Goal: Task Accomplishment & Management: Manage account settings

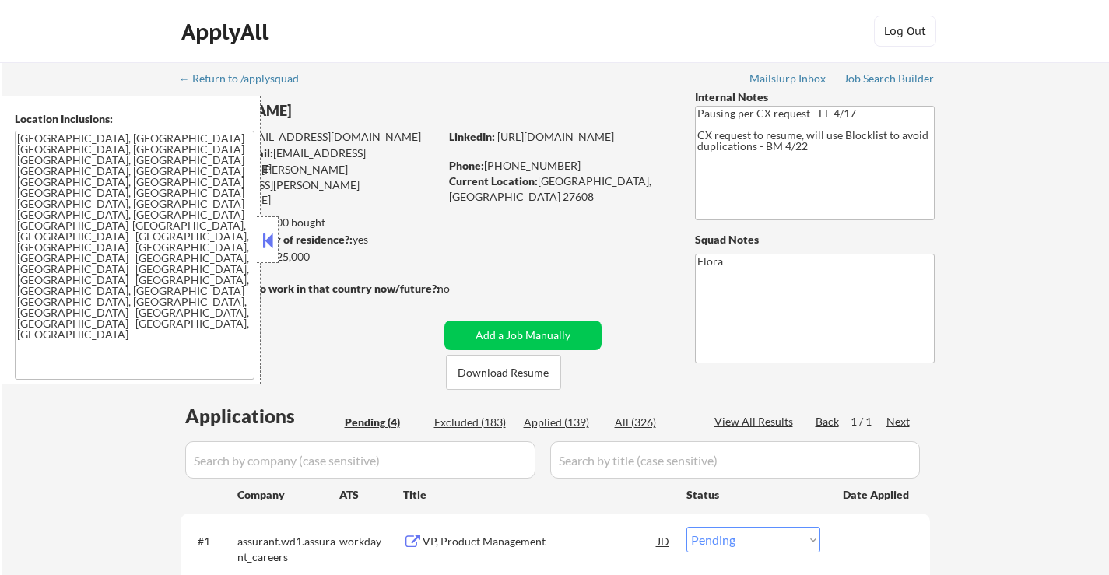
select select ""pending""
click at [269, 230] on button at bounding box center [267, 240] width 17 height 23
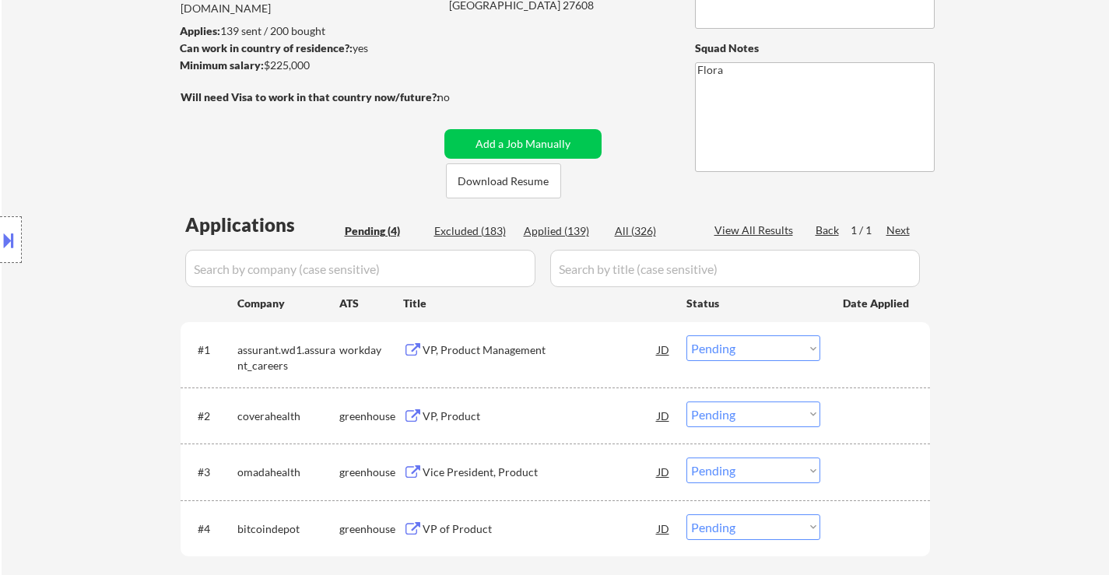
scroll to position [156, 0]
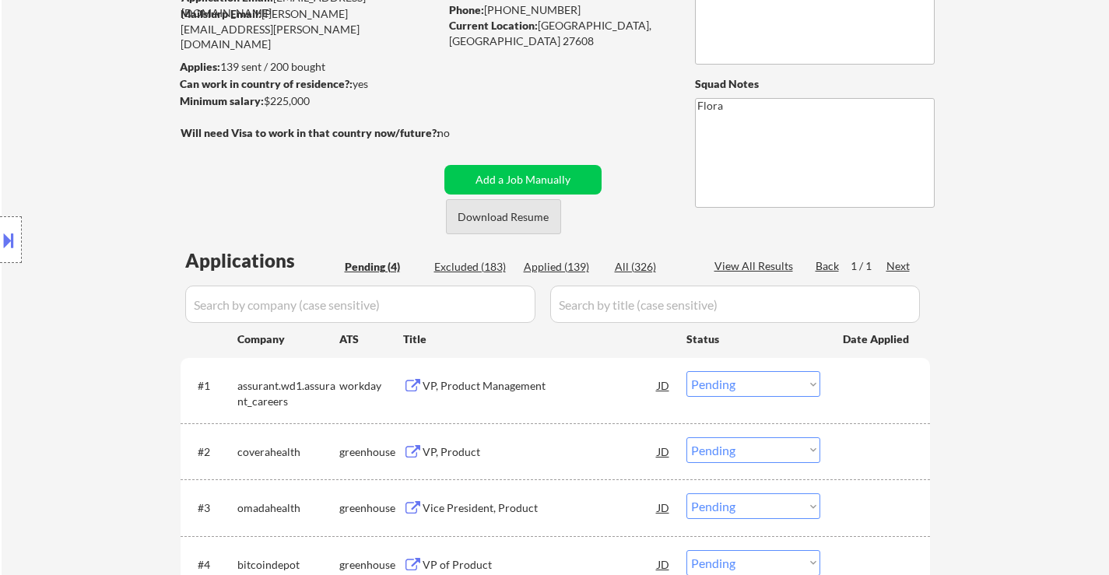
click at [494, 220] on button "Download Resume" at bounding box center [503, 216] width 115 height 35
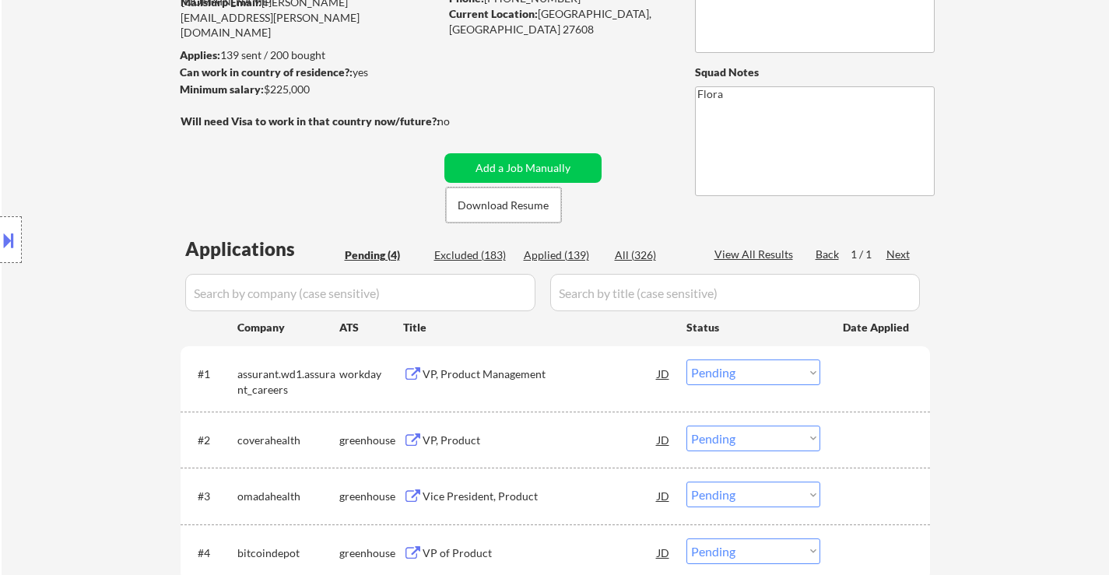
scroll to position [234, 0]
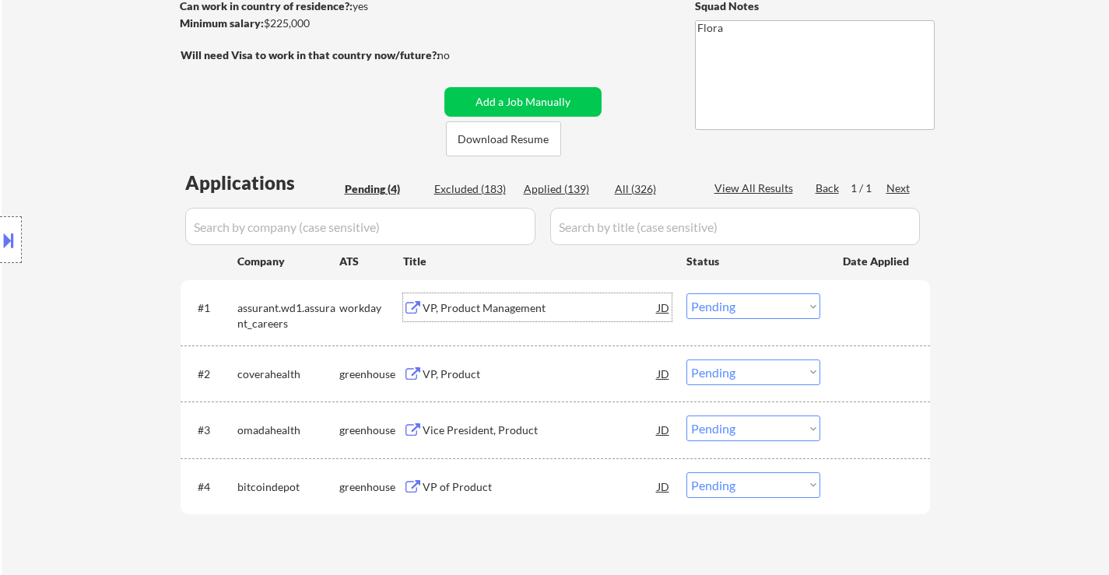
click at [478, 304] on div "VP, Product Management" at bounding box center [540, 308] width 235 height 16
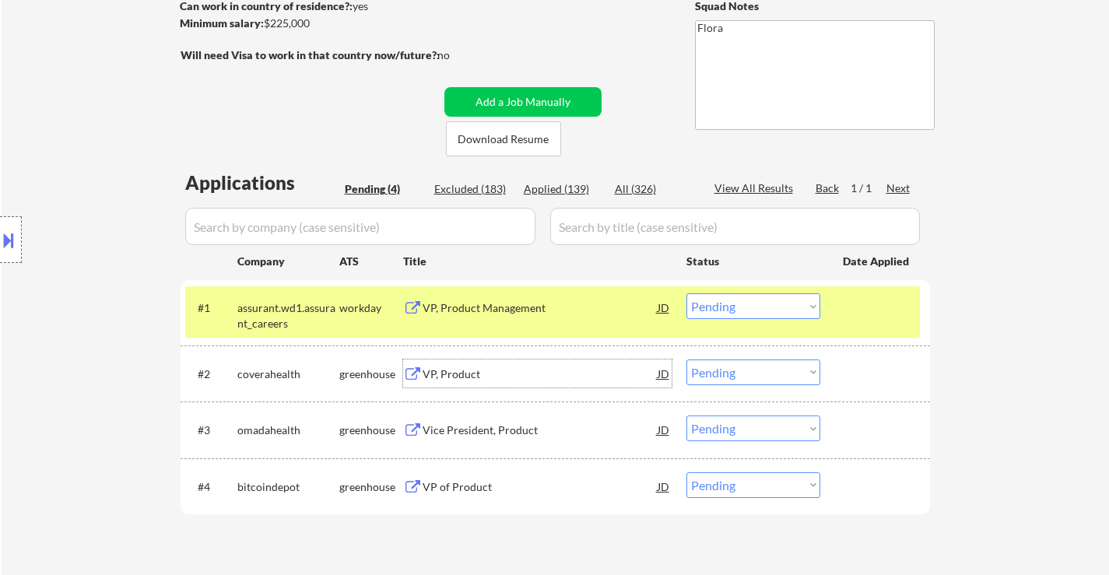
click at [448, 370] on div "VP, Product" at bounding box center [540, 375] width 235 height 16
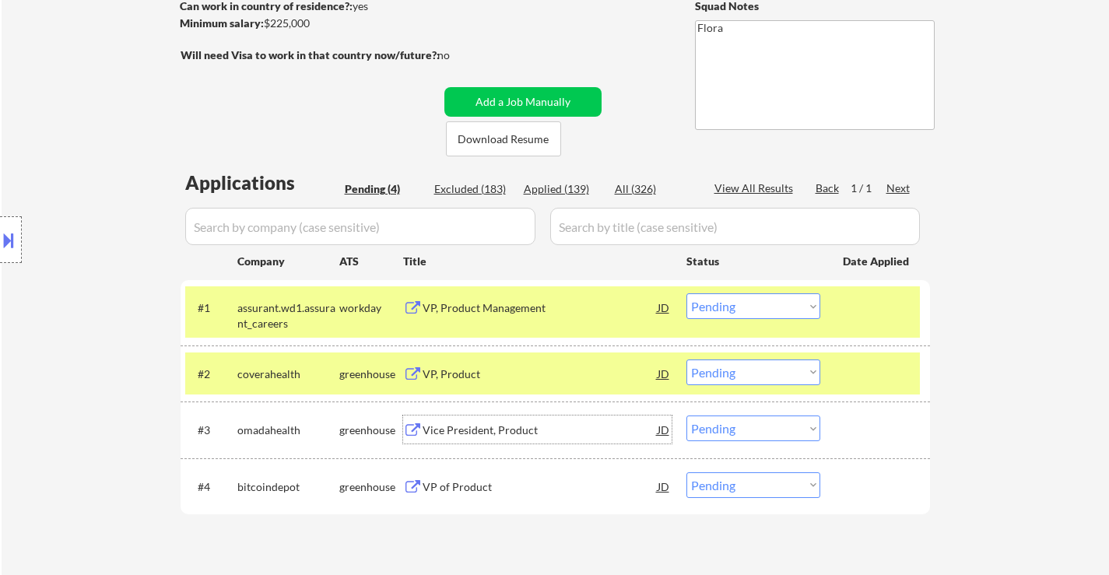
click at [491, 441] on div "Vice President, Product" at bounding box center [540, 430] width 235 height 28
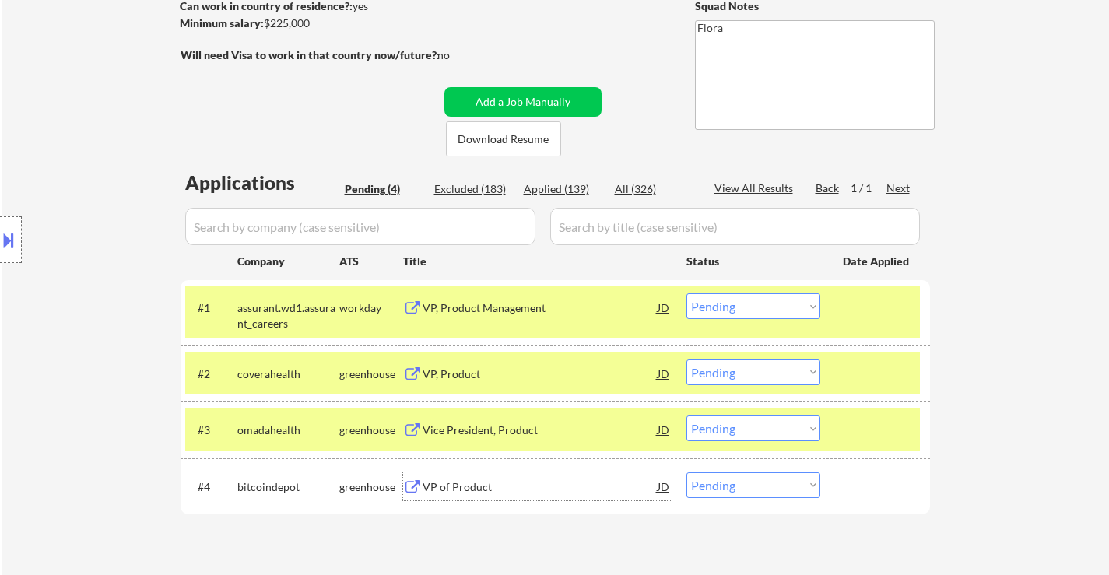
click at [466, 481] on div "VP of Product" at bounding box center [540, 487] width 235 height 16
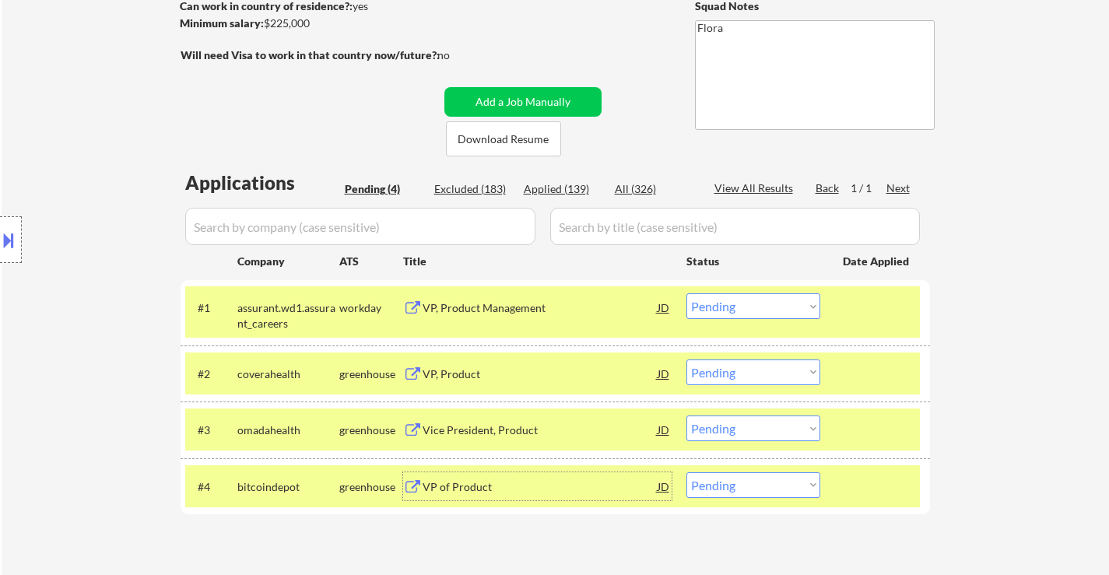
click at [748, 300] on select "Choose an option... Pending Applied Excluded (Questions) Excluded (Expired) Exc…" at bounding box center [754, 306] width 134 height 26
click at [687, 293] on select "Choose an option... Pending Applied Excluded (Questions) Excluded (Expired) Exc…" at bounding box center [754, 306] width 134 height 26
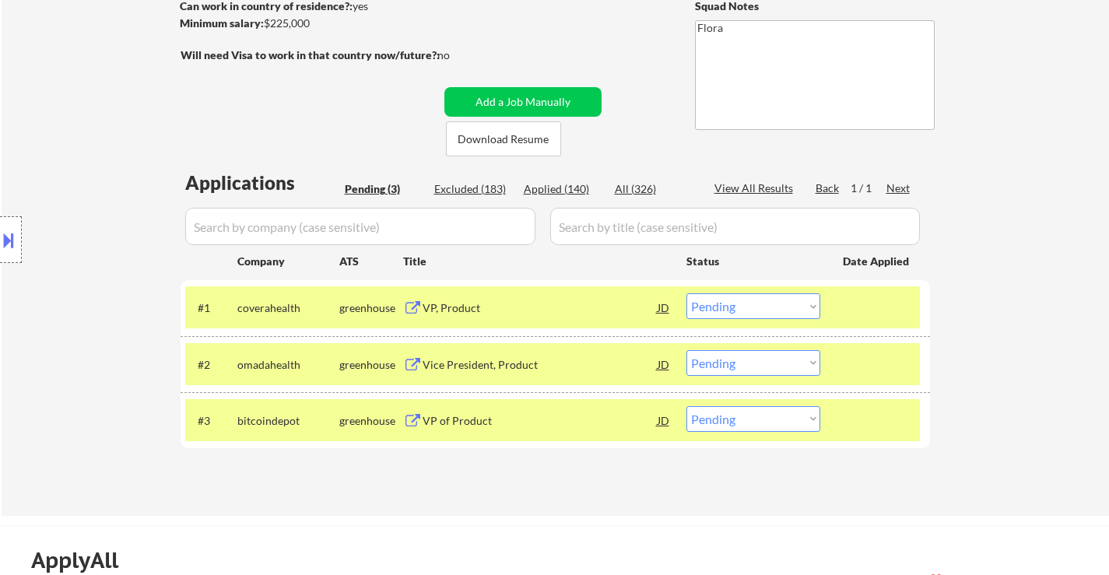
click at [714, 311] on select "Choose an option... Pending Applied Excluded (Questions) Excluded (Expired) Exc…" at bounding box center [754, 306] width 134 height 26
click at [687, 293] on select "Choose an option... Pending Applied Excluded (Questions) Excluded (Expired) Exc…" at bounding box center [754, 306] width 134 height 26
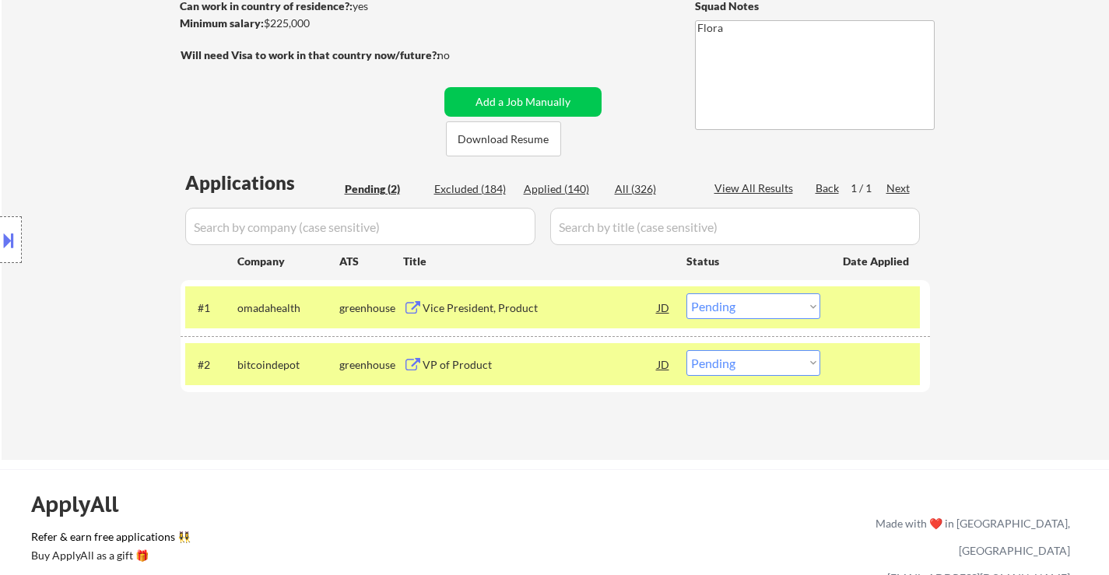
click at [781, 306] on select "Choose an option... Pending Applied Excluded (Questions) Excluded (Expired) Exc…" at bounding box center [754, 306] width 134 height 26
click at [687, 293] on select "Choose an option... Pending Applied Excluded (Questions) Excluded (Expired) Exc…" at bounding box center [754, 306] width 134 height 26
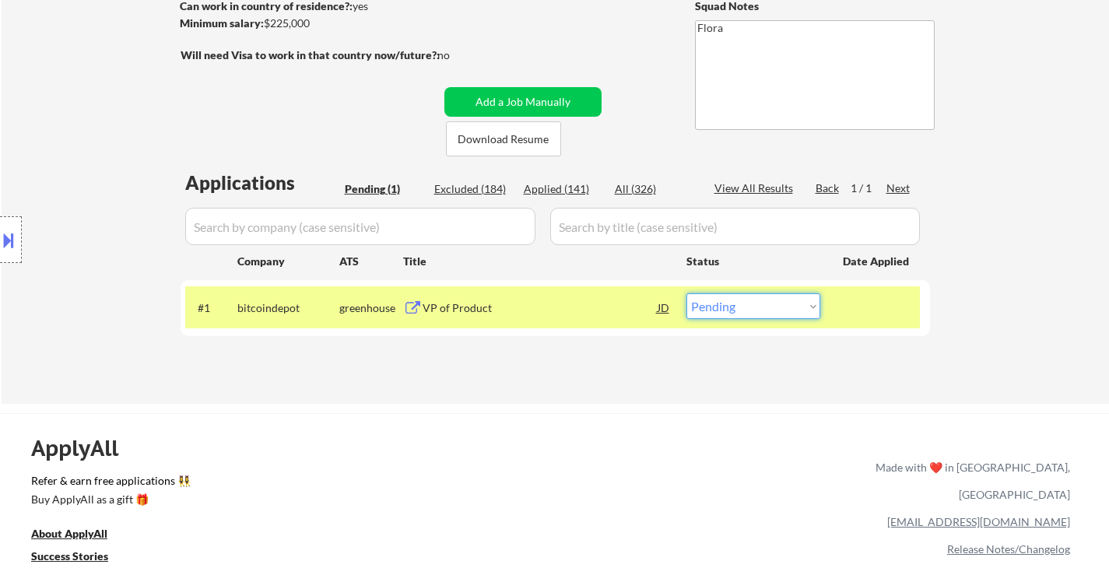
click at [778, 307] on select "Choose an option... Pending Applied Excluded (Questions) Excluded (Expired) Exc…" at bounding box center [754, 306] width 134 height 26
select select ""excluded__bad_match_""
click at [687, 293] on select "Choose an option... Pending Applied Excluded (Questions) Excluded (Expired) Exc…" at bounding box center [754, 306] width 134 height 26
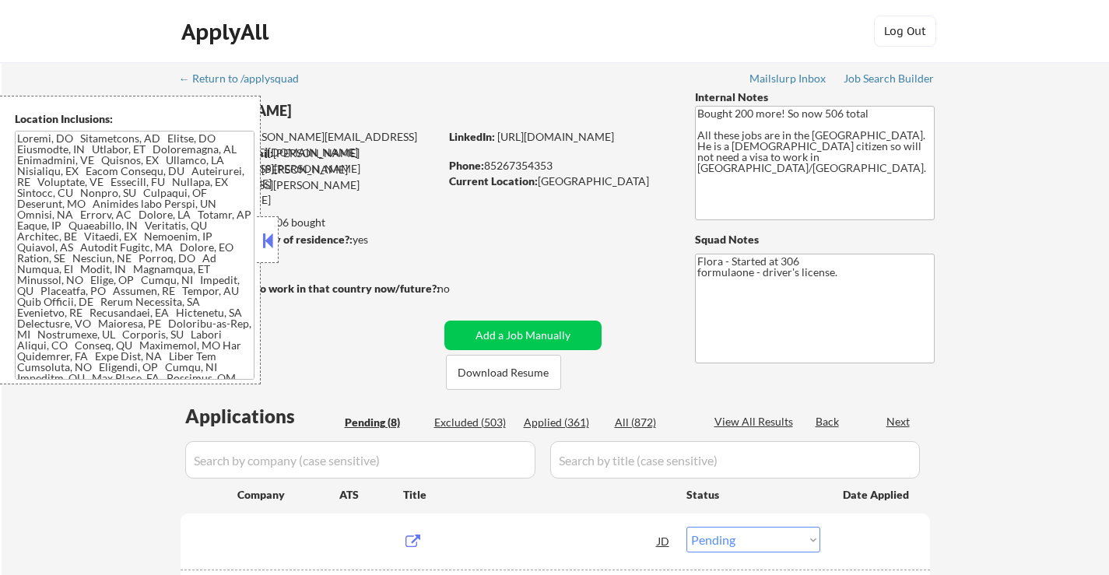
select select ""pending""
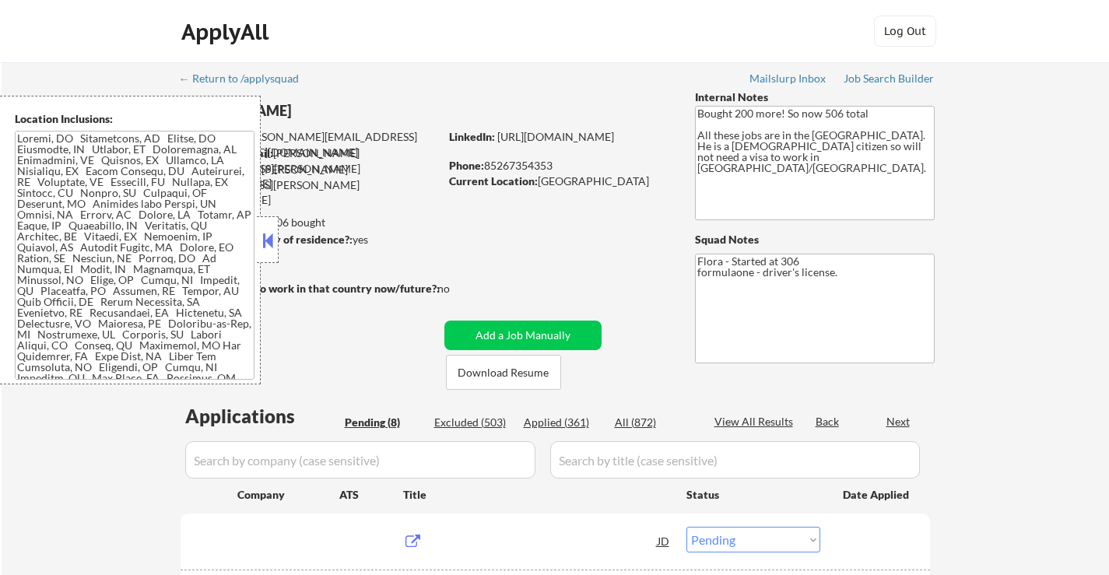
select select ""pending""
click at [262, 229] on button at bounding box center [267, 240] width 17 height 23
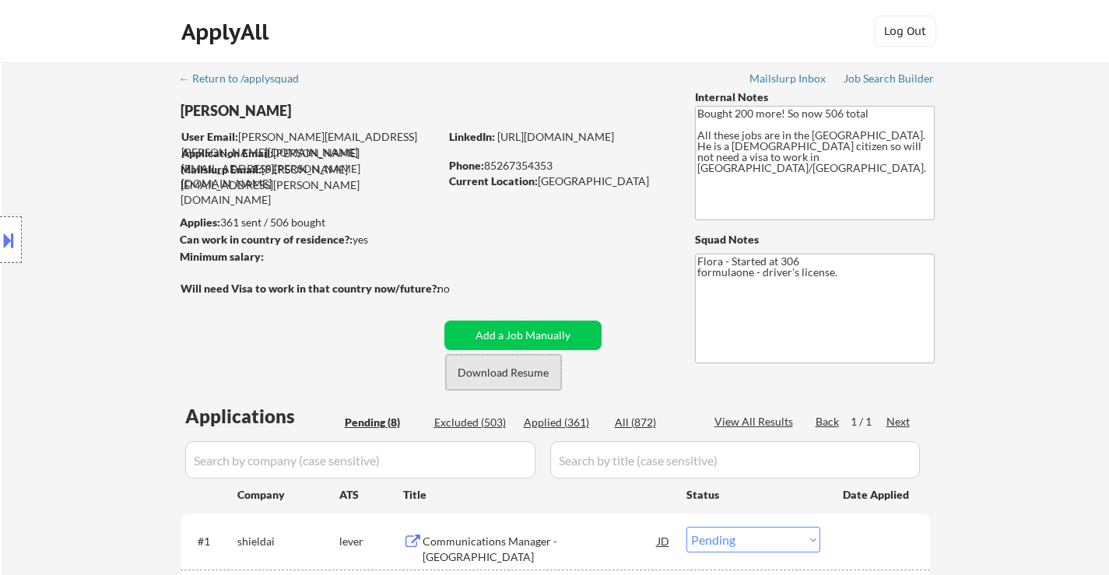
click at [525, 371] on button "Download Resume" at bounding box center [503, 372] width 115 height 35
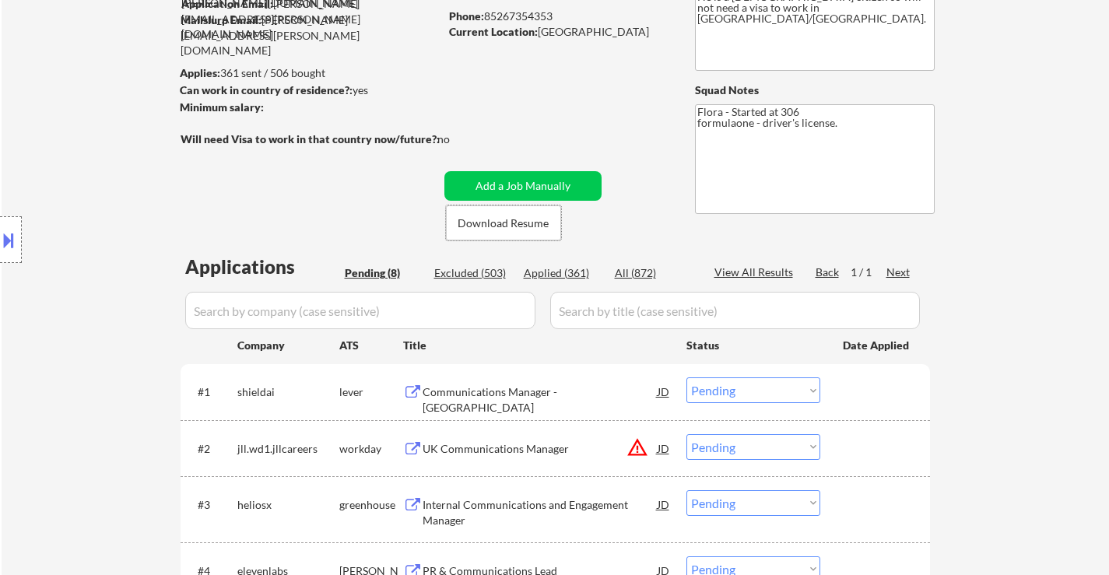
scroll to position [156, 0]
